Goal: Task Accomplishment & Management: Manage account settings

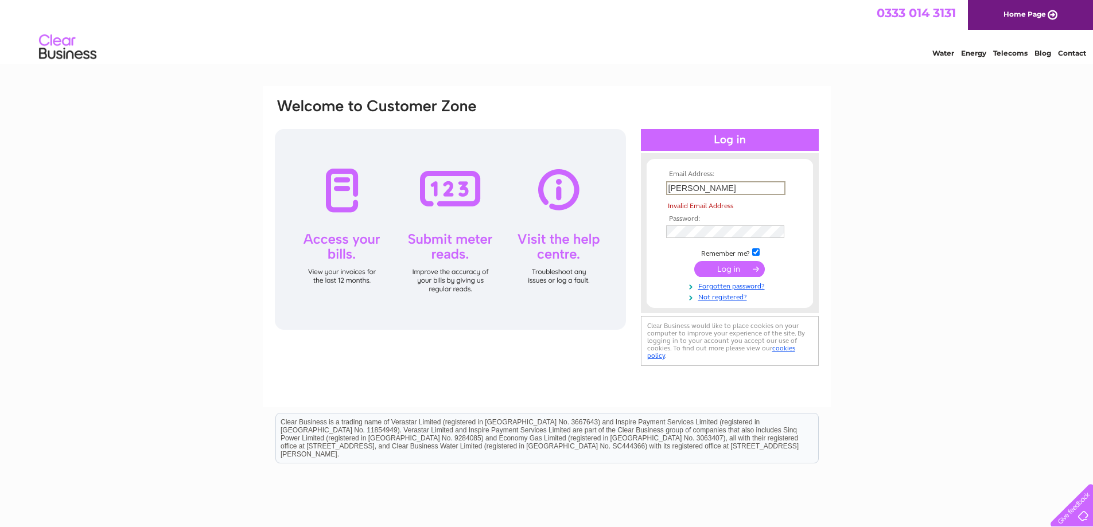
click at [722, 188] on input "[PERSON_NAME]" at bounding box center [725, 188] width 119 height 14
type input "M"
drag, startPoint x: 678, startPoint y: 187, endPoint x: 670, endPoint y: 187, distance: 8.0
click at [670, 187] on input "text" at bounding box center [725, 188] width 119 height 14
type input "[EMAIL_ADDRESS][DOMAIN_NAME]"
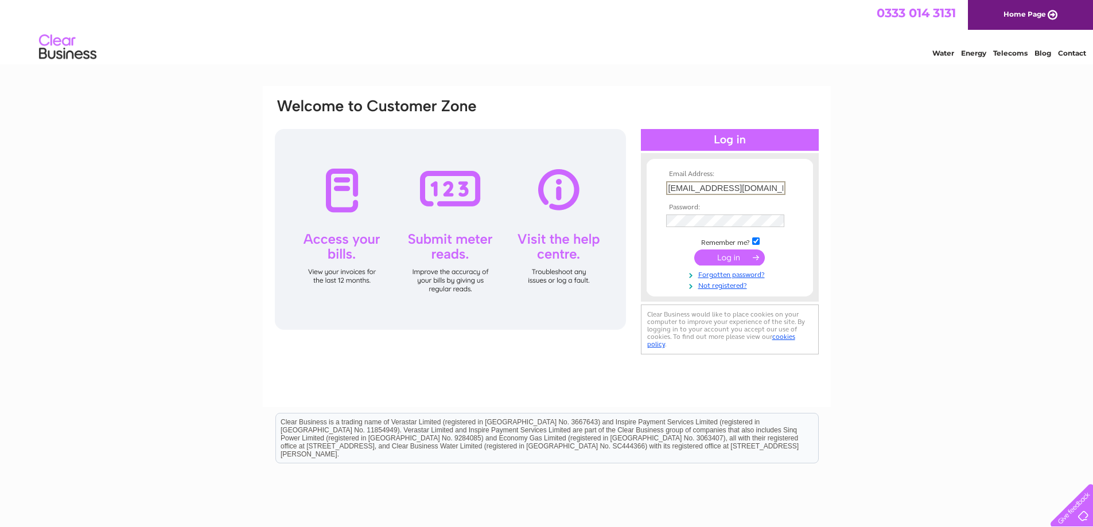
click at [910, 233] on div "Email Address: [EMAIL_ADDRESS][DOMAIN_NAME] Password:" at bounding box center [546, 344] width 1093 height 517
click at [741, 252] on input "submit" at bounding box center [729, 256] width 71 height 16
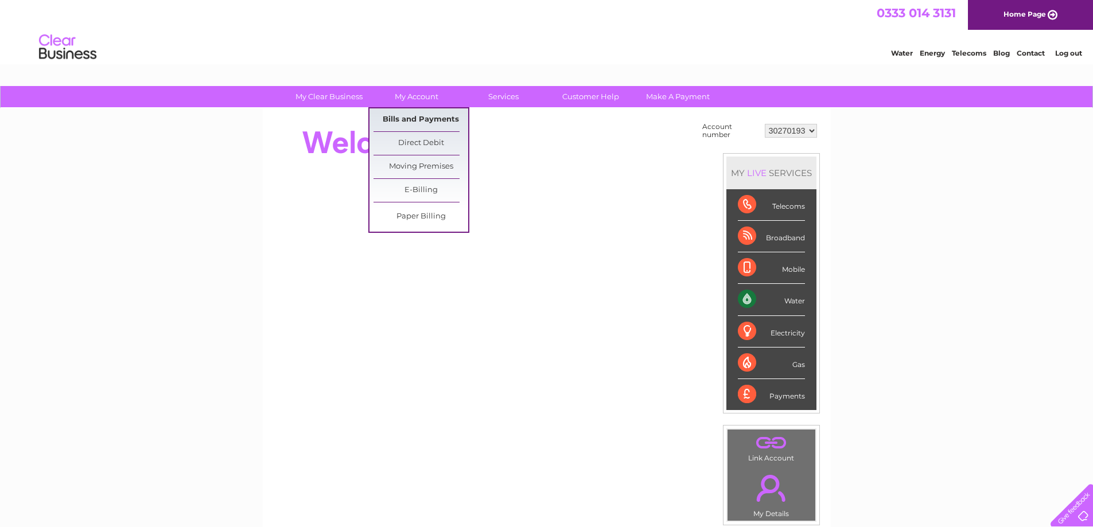
click at [445, 120] on link "Bills and Payments" at bounding box center [420, 119] width 95 height 23
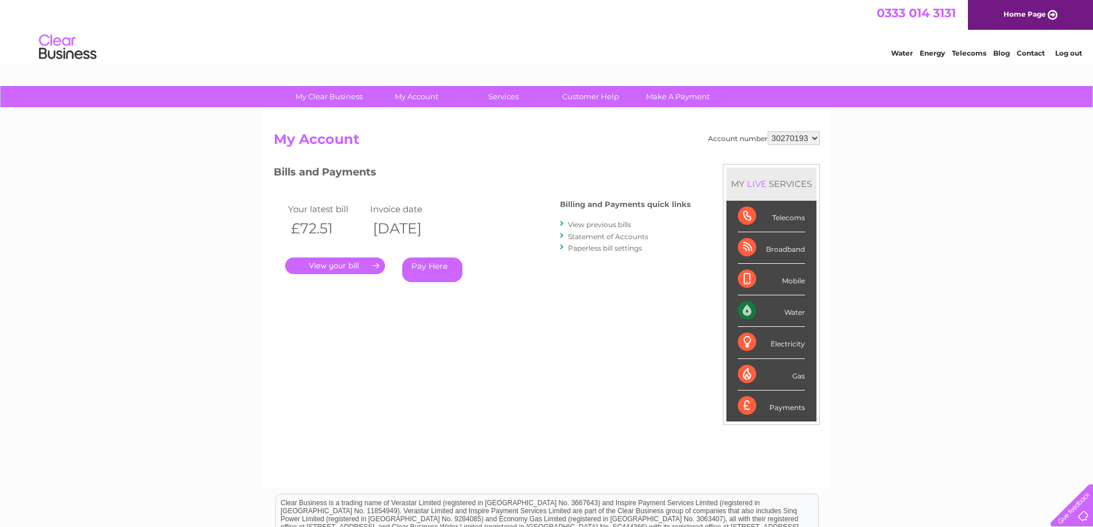
click at [373, 266] on link "." at bounding box center [335, 266] width 100 height 17
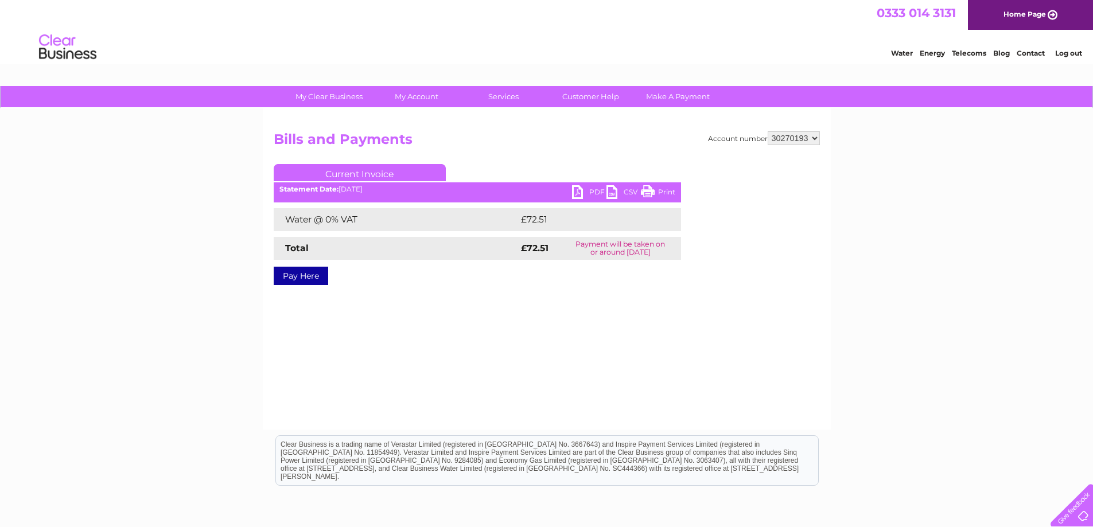
click at [591, 193] on link "PDF" at bounding box center [589, 193] width 34 height 17
